Goal: Information Seeking & Learning: Learn about a topic

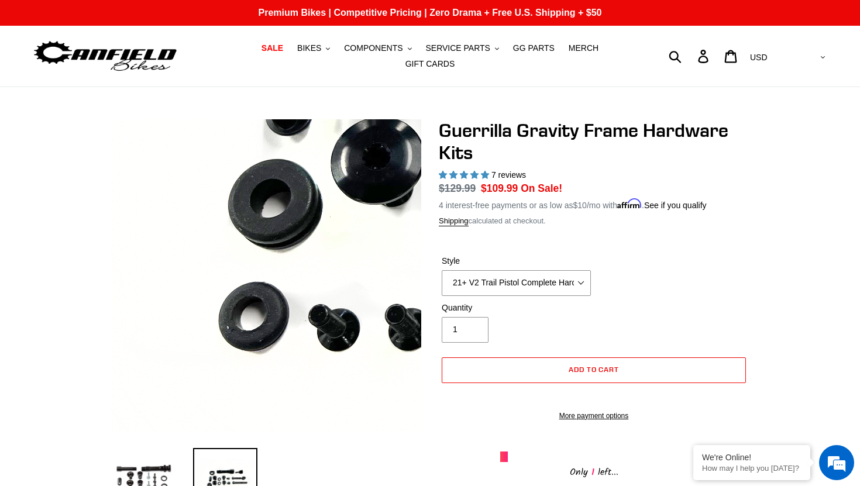
select select "21+ V2 Trail Pistol Complete Hardware Kit"
select select "highest-rating"
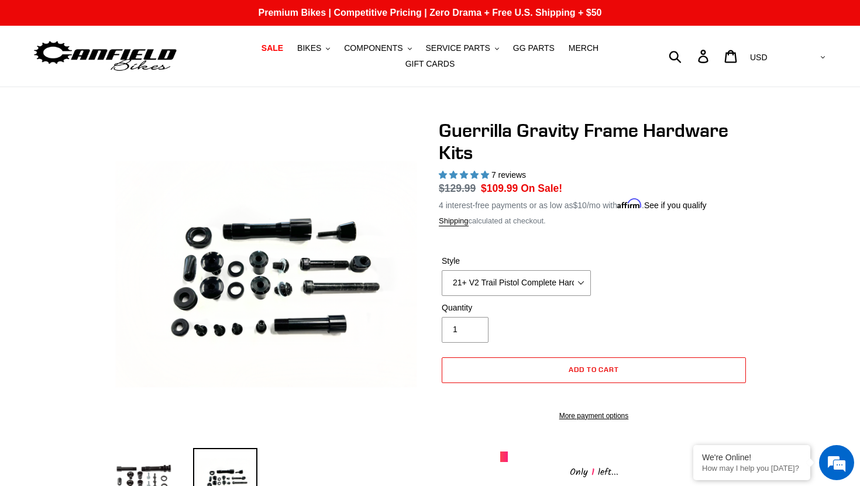
click at [483, 287] on select "19+ Hardware Kit 21+ V2 Trail Pistol Complete Hardware Kit" at bounding box center [516, 283] width 149 height 26
select select "19+ Hardware Kit"
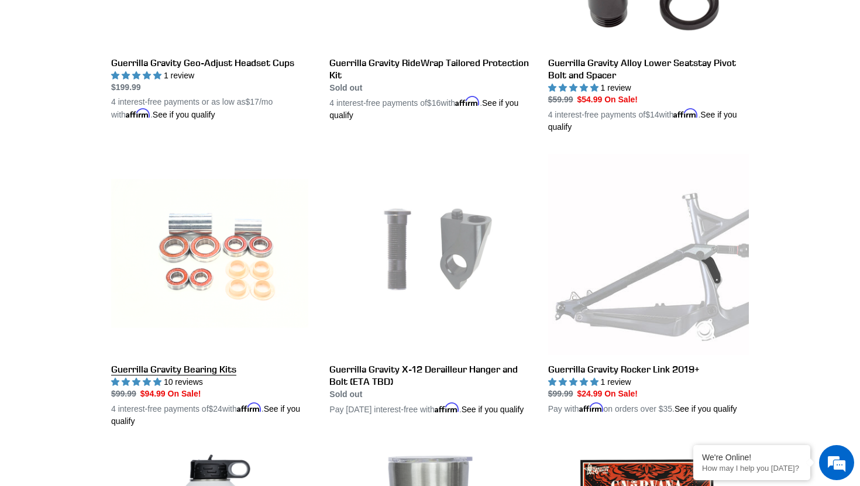
click at [149, 370] on link "Guerrilla Gravity Bearing Kits" at bounding box center [211, 291] width 201 height 274
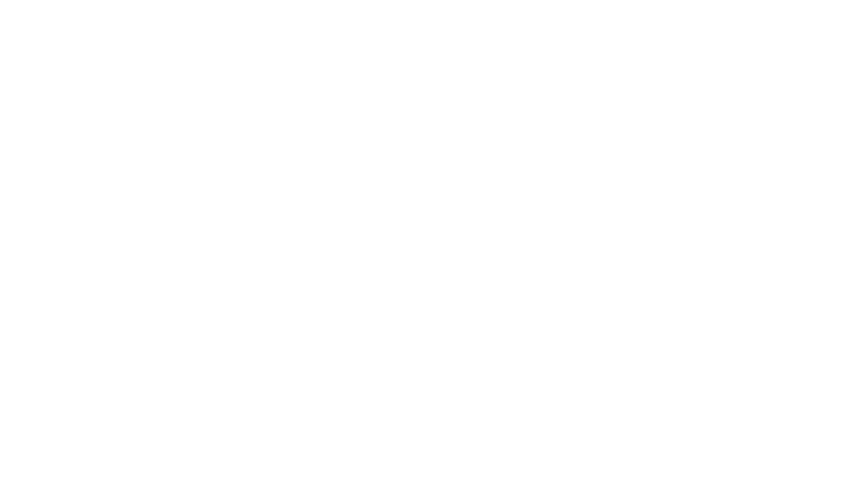
select select "highest-rating"
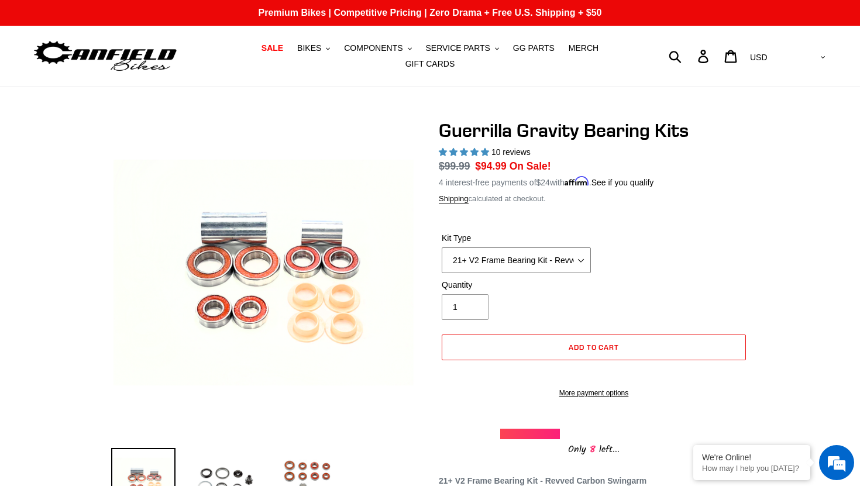
click at [499, 262] on select "21+ V2 Frame Bearing Kit - Revved Carbon Swingarm - In Stock 19+ V1 Frame Beari…" at bounding box center [516, 260] width 149 height 26
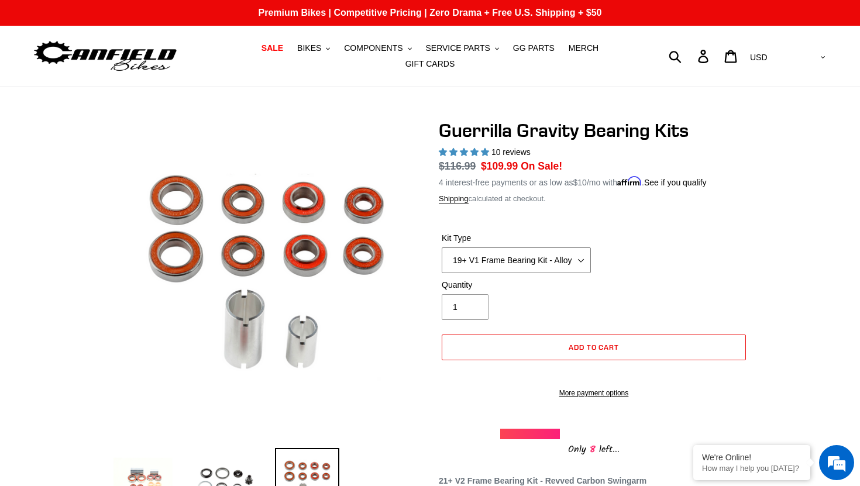
click at [498, 256] on select "21+ V2 Frame Bearing Kit - Revved Carbon Swingarm - In Stock 19+ V1 Frame Beari…" at bounding box center [516, 260] width 149 height 26
select select "21+ V2 Frame Bearing Kit - Revved Carbon Swingarm - In Stock"
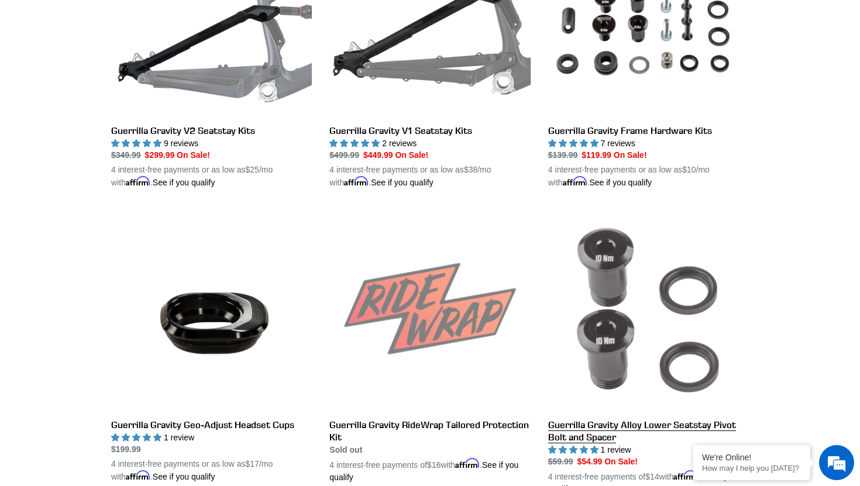
click at [586, 435] on link "Guerrilla Gravity Alloy Lower Seatstay Pivot Bolt and Spacer" at bounding box center [648, 352] width 201 height 286
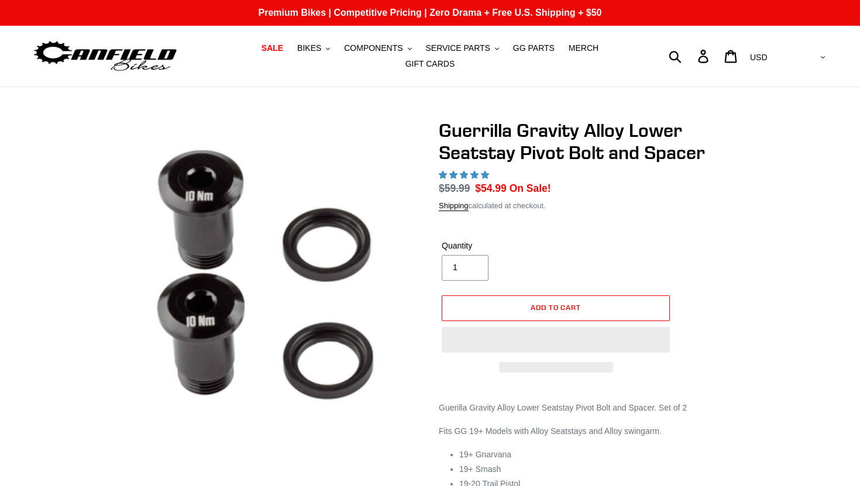
select select "highest-rating"
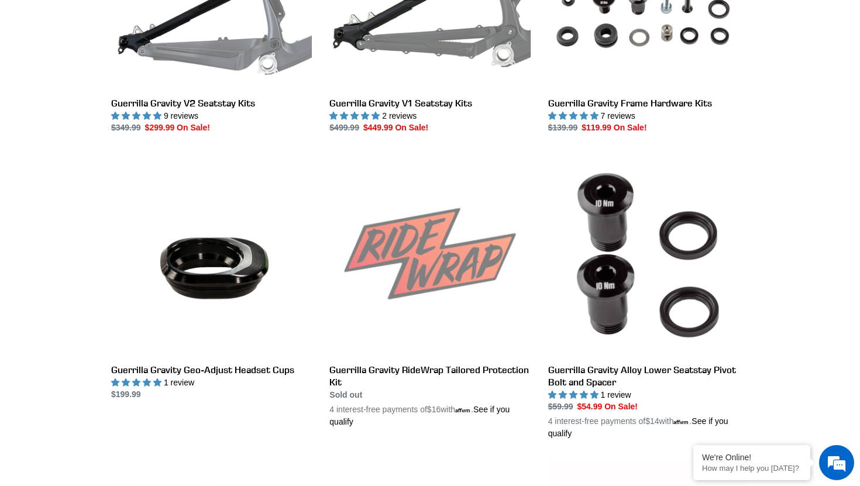
scroll to position [755, 0]
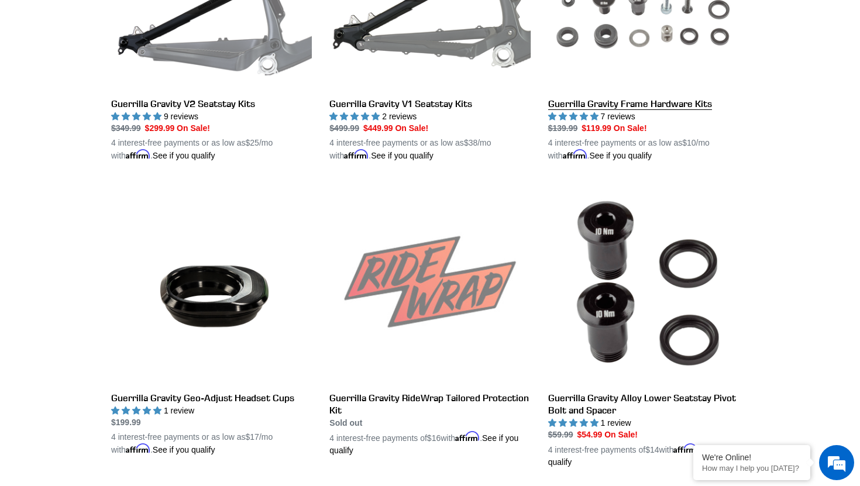
click at [606, 105] on link "Guerrilla Gravity Frame Hardware Kits" at bounding box center [648, 25] width 201 height 274
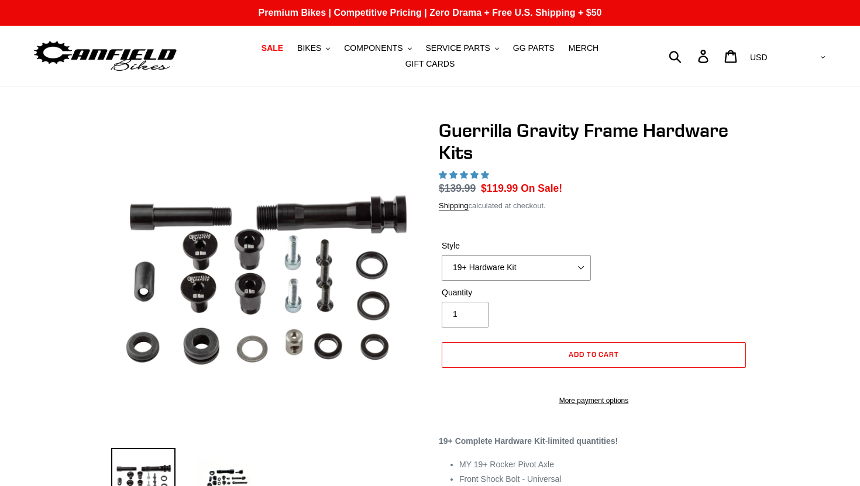
select select "highest-rating"
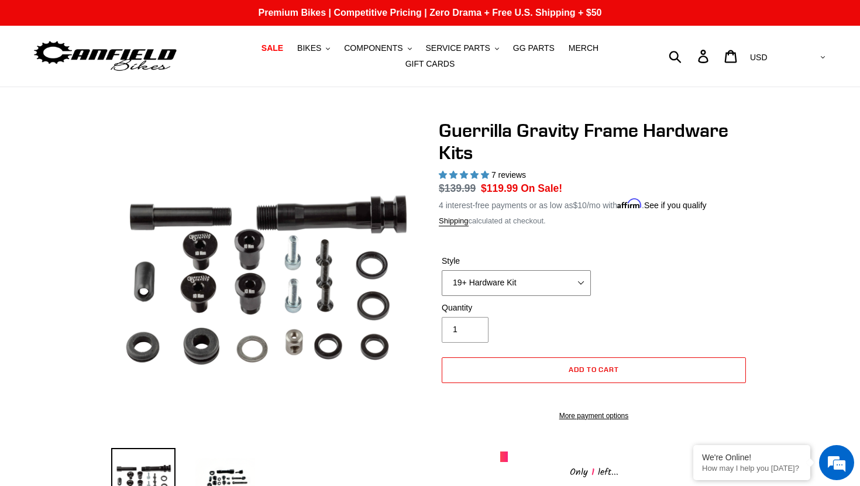
click at [538, 288] on select "19+ Hardware Kit 21+ V2 Trail Pistol Complete Hardware Kit" at bounding box center [516, 283] width 149 height 26
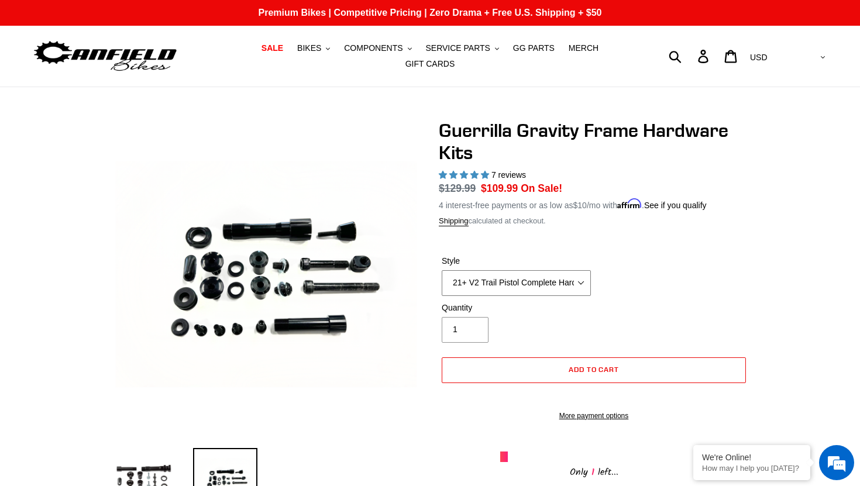
click at [468, 278] on select "19+ Hardware Kit 21+ V2 Trail Pistol Complete Hardware Kit" at bounding box center [516, 283] width 149 height 26
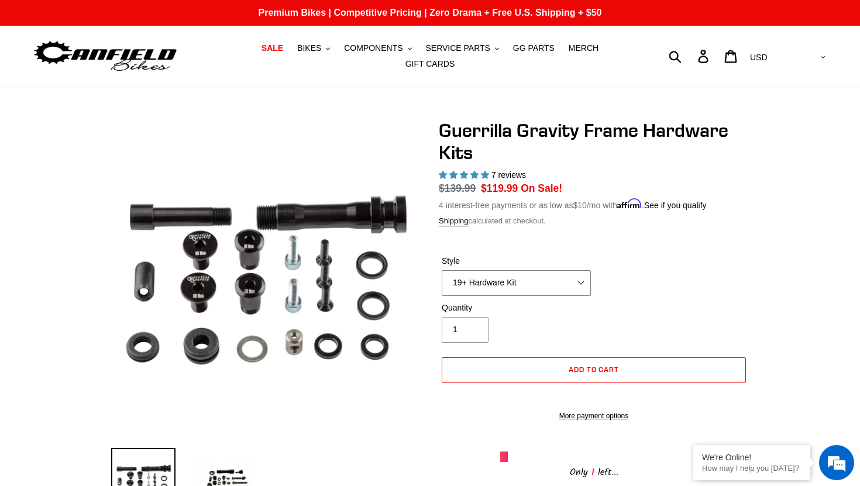
click at [561, 283] on select "19+ Hardware Kit 21+ V2 Trail Pistol Complete Hardware Kit" at bounding box center [516, 283] width 149 height 26
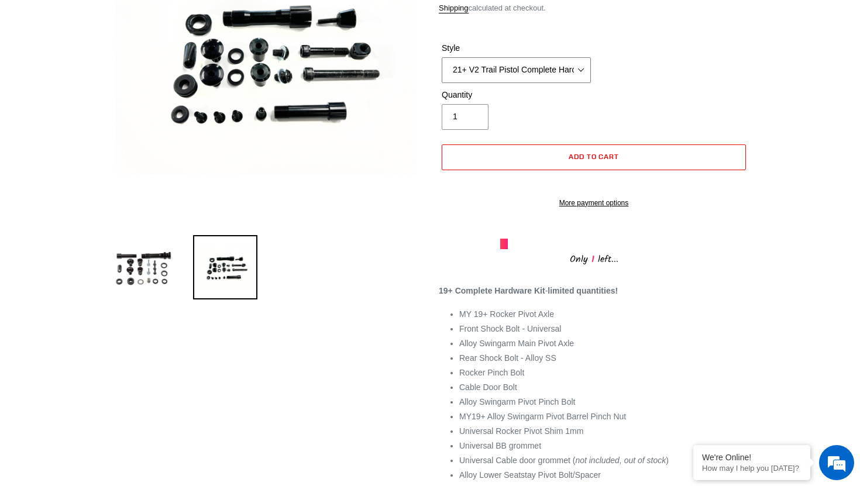
scroll to position [212, 0]
click at [566, 70] on select "19+ Hardware Kit 21+ V2 Trail Pistol Complete Hardware Kit" at bounding box center [516, 71] width 149 height 26
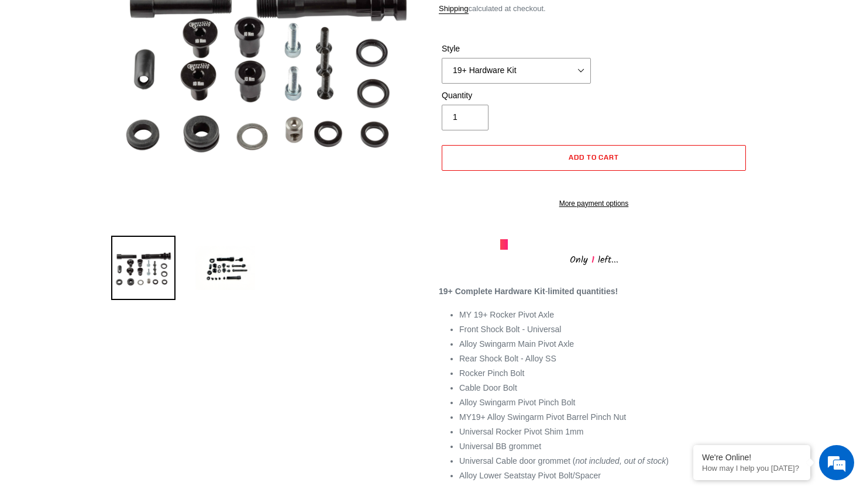
click at [505, 250] on div at bounding box center [504, 244] width 8 height 11
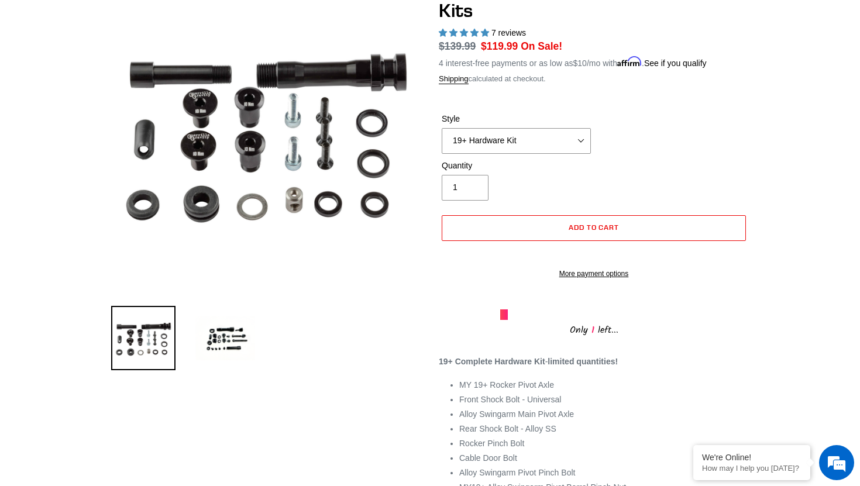
scroll to position [139, 0]
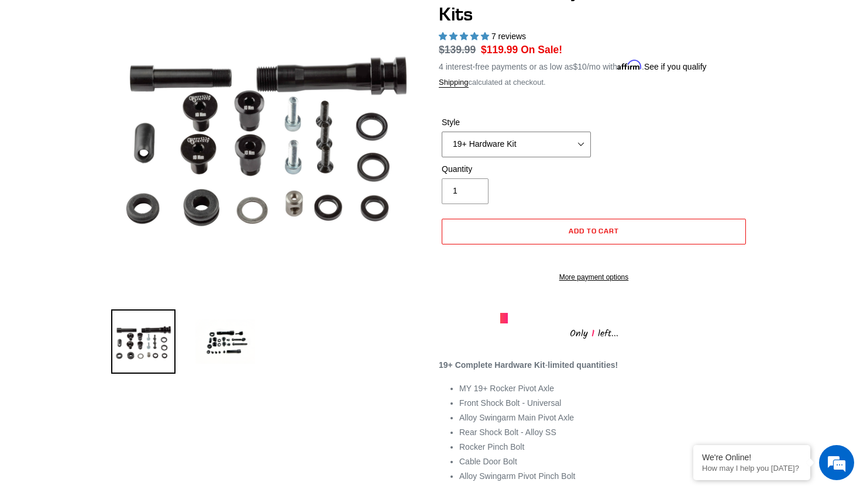
click at [527, 144] on select "19+ Hardware Kit 21+ V2 Trail Pistol Complete Hardware Kit" at bounding box center [516, 145] width 149 height 26
select select "21+ V2 Trail Pistol Complete Hardware Kit"
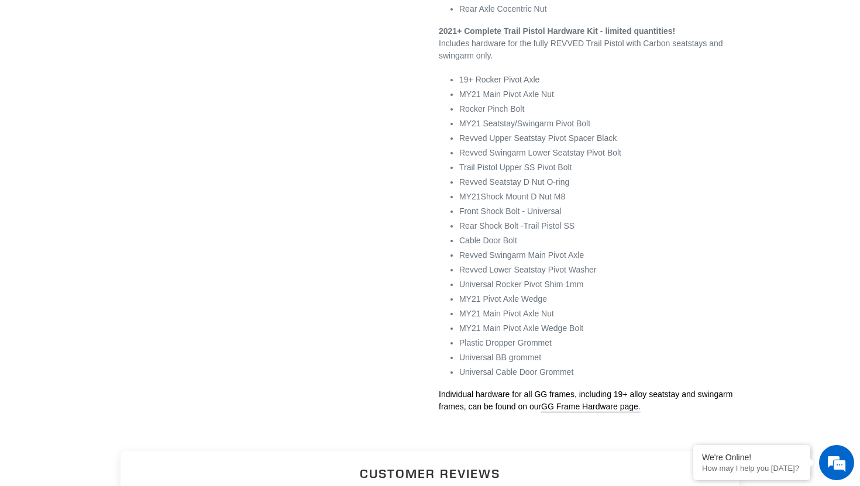
scroll to position [753, 0]
click at [635, 412] on link "GG Frame Hardware page" at bounding box center [589, 406] width 97 height 11
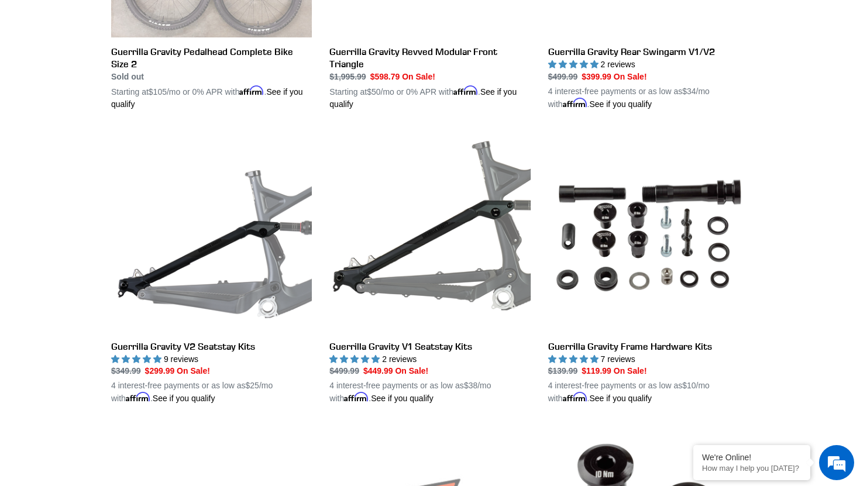
scroll to position [513, 0]
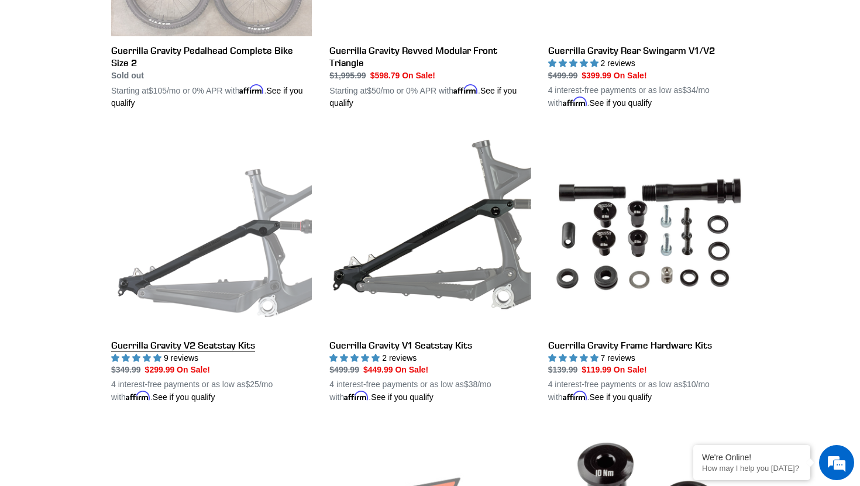
click at [268, 231] on link "Guerrilla Gravity V2 Seatstay Kits" at bounding box center [211, 267] width 201 height 274
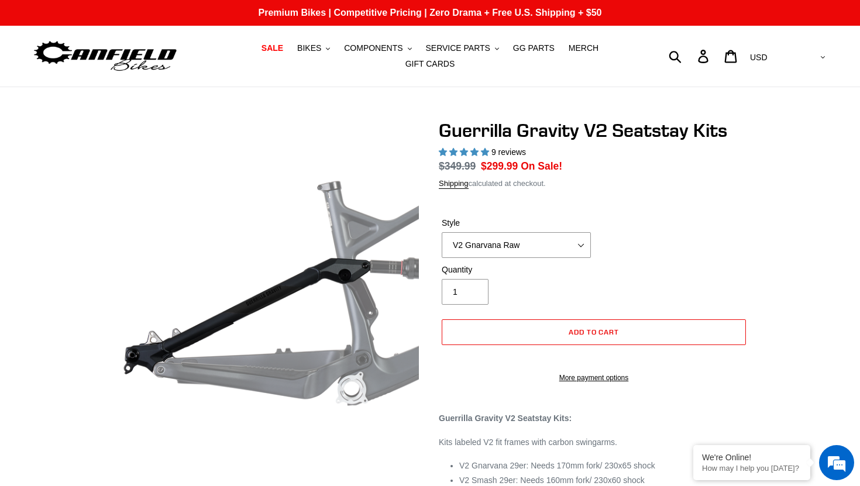
select select "highest-rating"
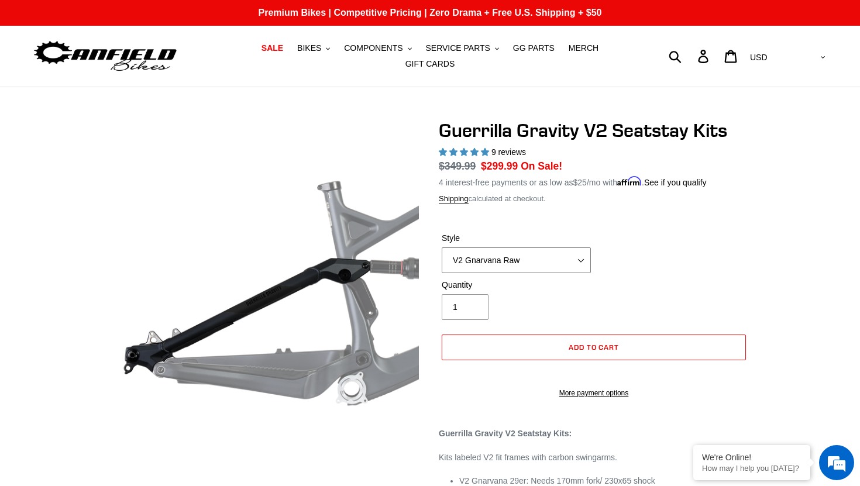
click at [540, 257] on select "V2 Gnarvana V2 Gnarvana Raw V2 Smash V2 Smash Raw" at bounding box center [516, 260] width 149 height 26
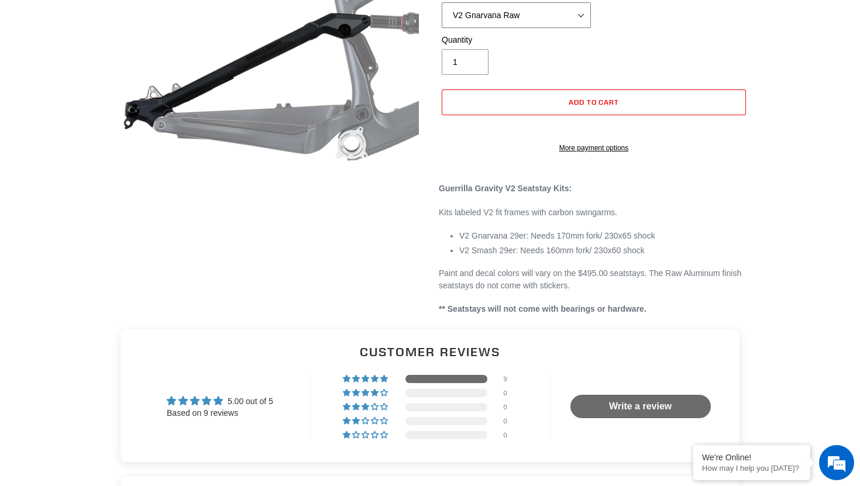
scroll to position [250, 0]
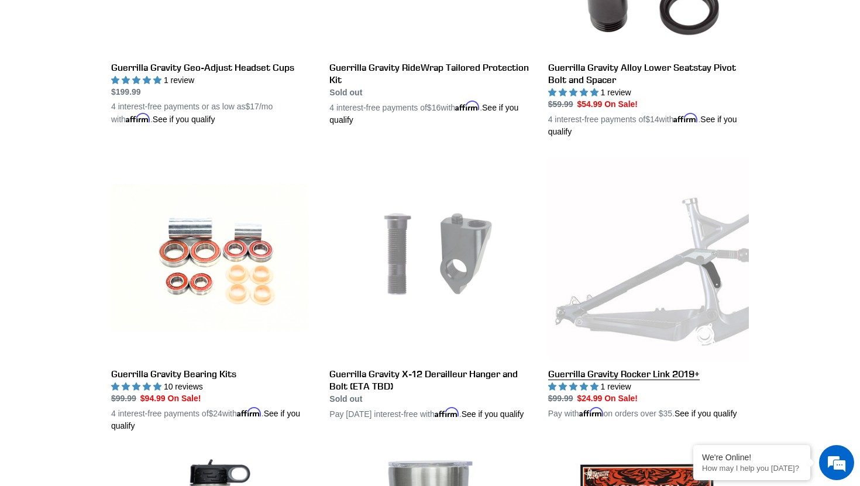
click at [604, 372] on link "Guerrilla Gravity Rocker Link 2019+" at bounding box center [648, 290] width 201 height 262
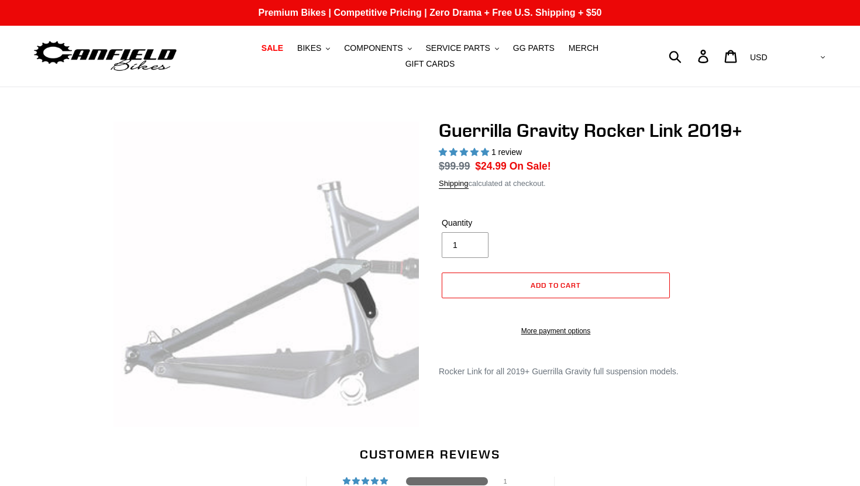
select select "highest-rating"
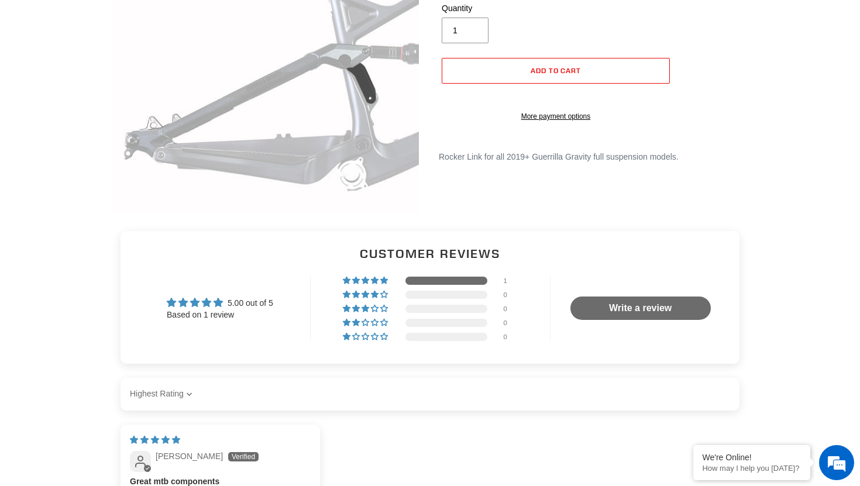
scroll to position [221, 0]
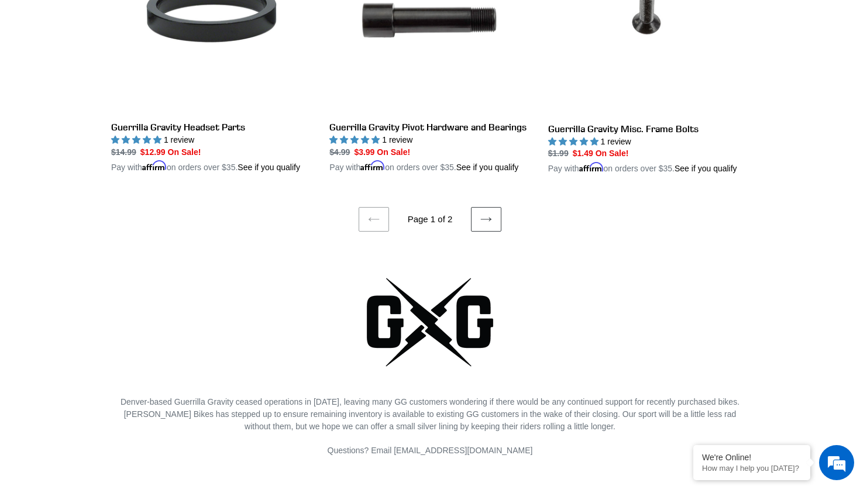
scroll to position [2471, 0]
click at [488, 225] on icon at bounding box center [486, 219] width 12 height 12
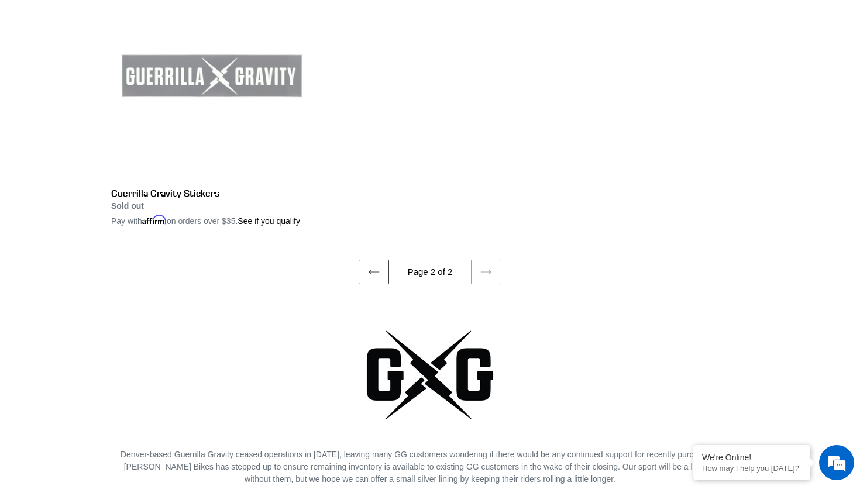
scroll to position [371, 0]
click at [373, 277] on icon at bounding box center [374, 272] width 12 height 12
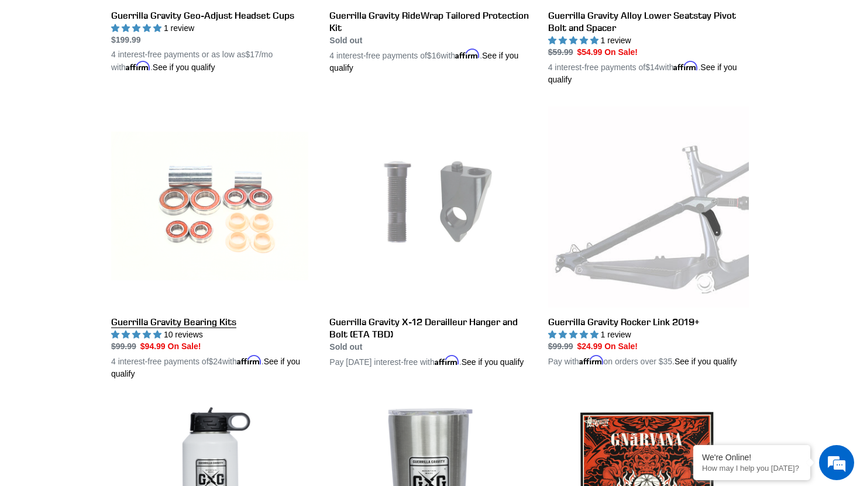
click at [178, 319] on link "Guerrilla Gravity Bearing Kits" at bounding box center [211, 243] width 201 height 274
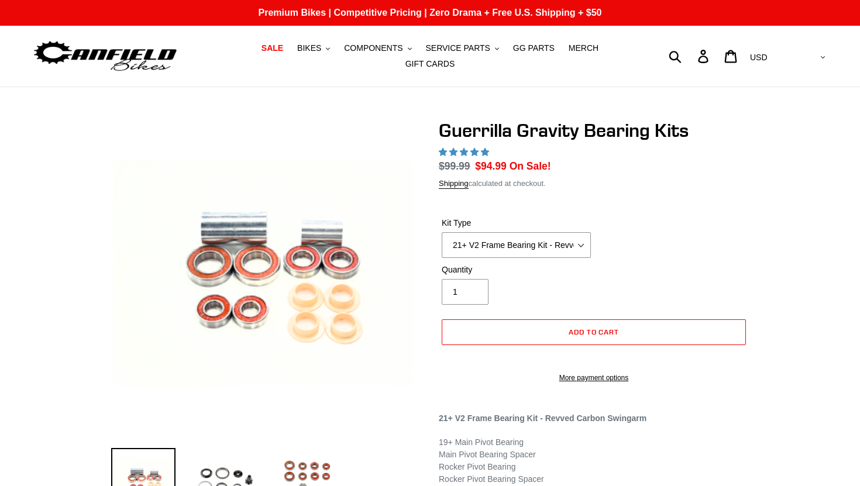
select select "highest-rating"
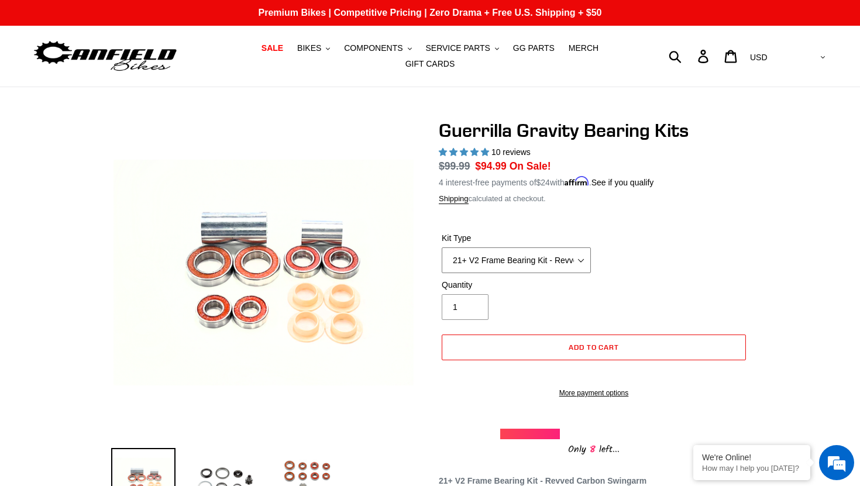
click at [517, 258] on select "21+ V2 Frame Bearing Kit - Revved Carbon Swingarm - In Stock 19+ V1 Frame Beari…" at bounding box center [516, 260] width 149 height 26
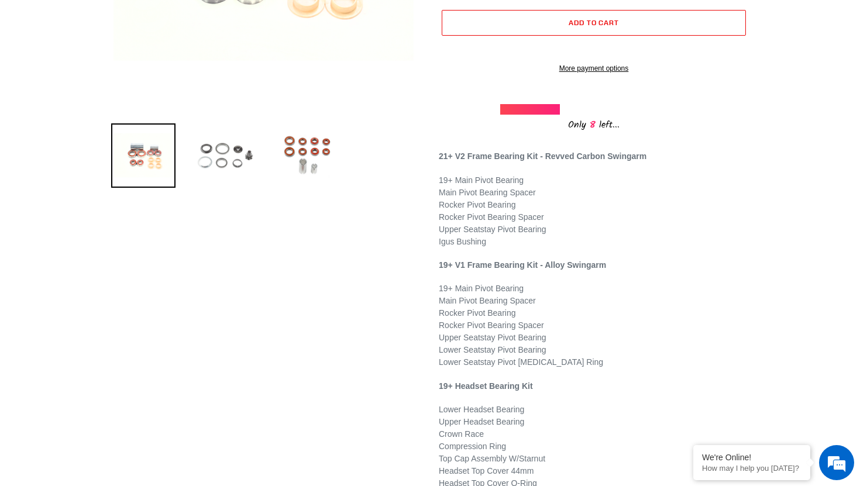
click at [218, 165] on img at bounding box center [225, 155] width 64 height 64
